Goal: Transaction & Acquisition: Purchase product/service

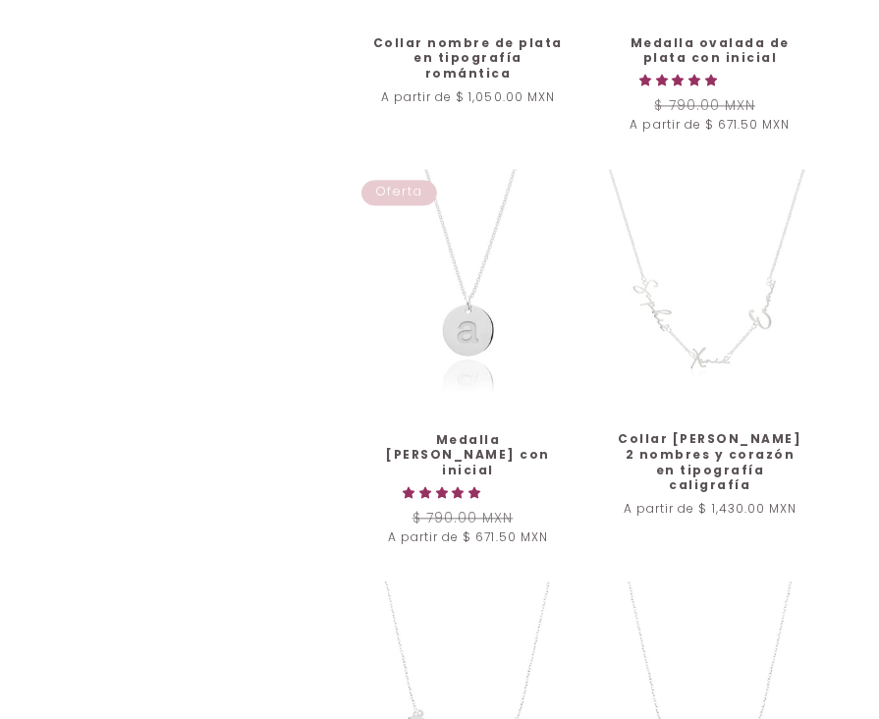
scroll to position [2555, 0]
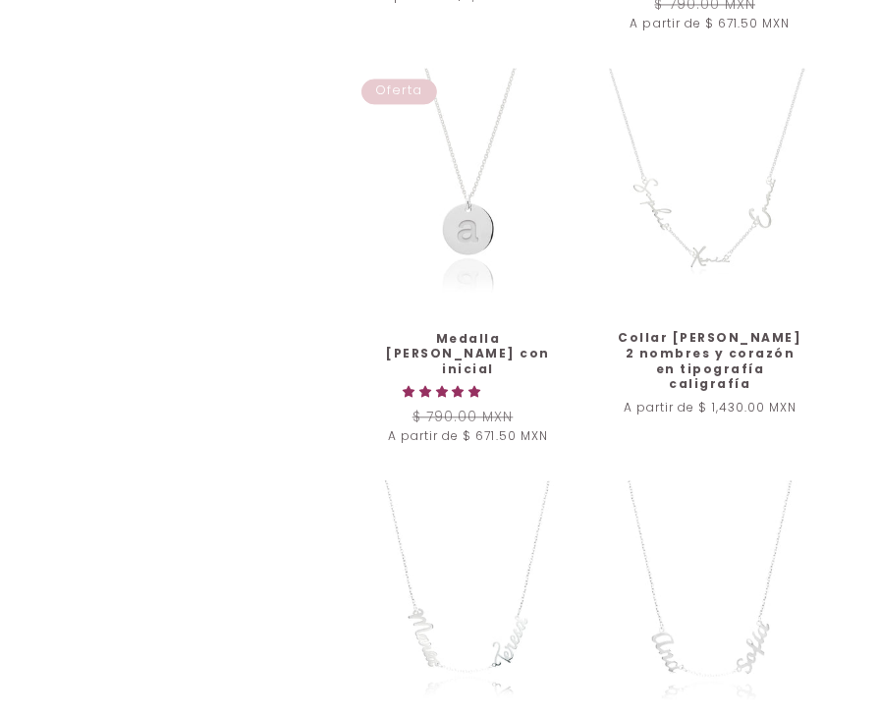
click at [719, 330] on link "Collar [PERSON_NAME] 2 nombres y corazón en tipografía caligrafía" at bounding box center [711, 360] width 194 height 61
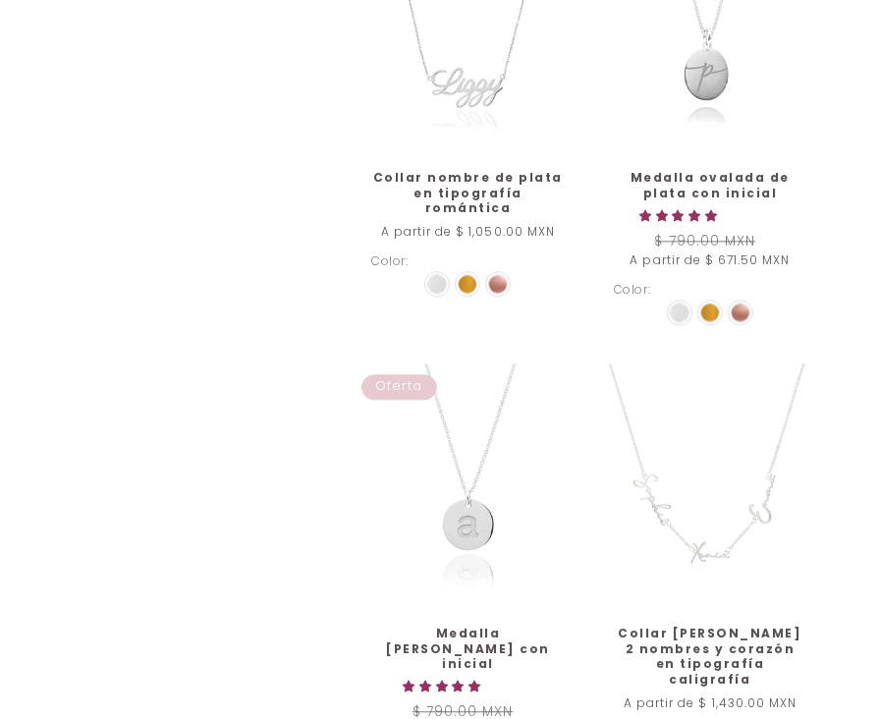
click at [703, 626] on link "Collar [PERSON_NAME] 2 nombres y corazón en tipografía caligrafía" at bounding box center [711, 656] width 194 height 61
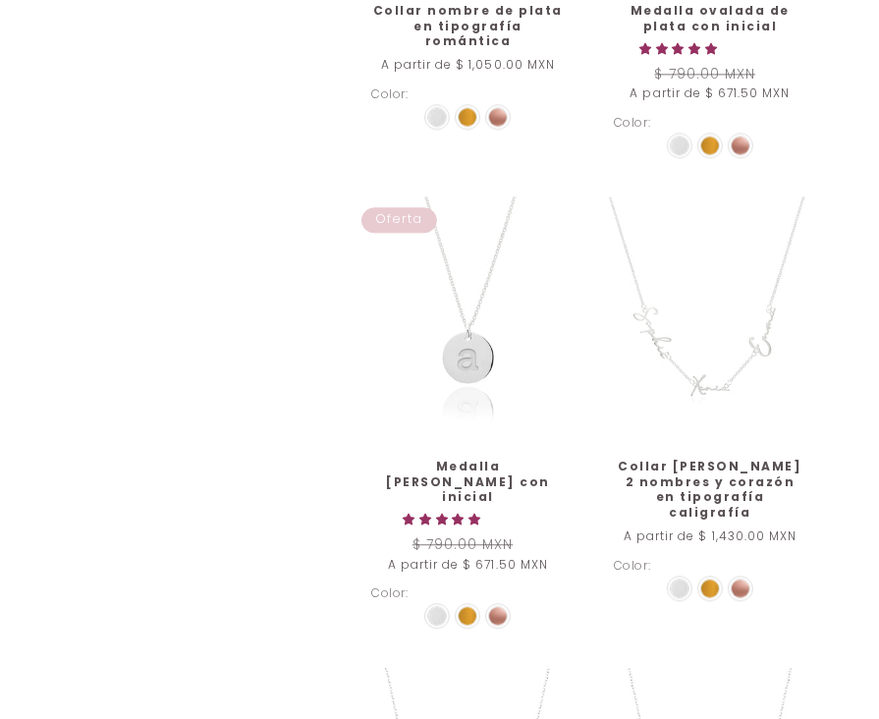
scroll to position [2751, 0]
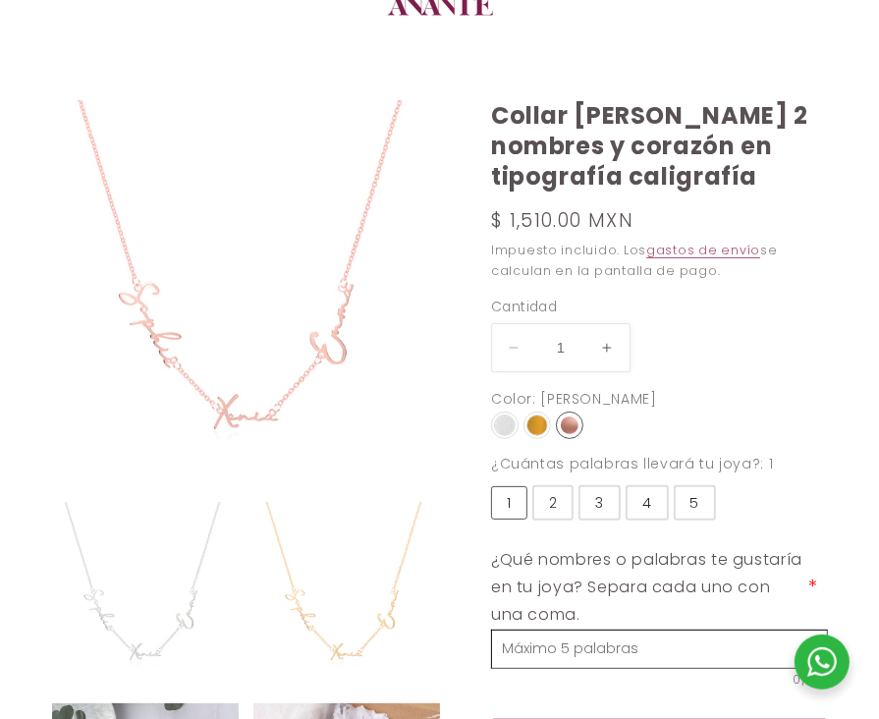
scroll to position [98, 0]
select select "{"isForProduct":true,"id":43656970272922,"title":"Plata / 1","available":true,"…"
select select "{"isForProduct":false,"id":43652658462874,"title":"Plata","available":true,"pri…"
